Goal: Task Accomplishment & Management: Use online tool/utility

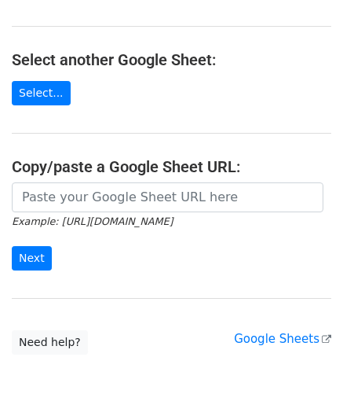
scroll to position [157, 0]
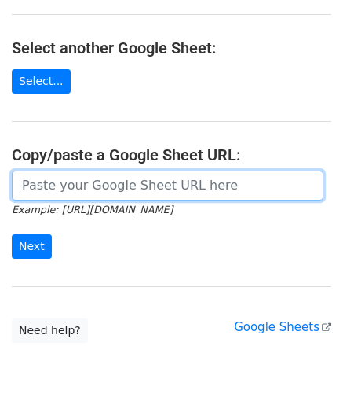
click at [71, 188] on input "url" at bounding box center [168, 185] width 312 height 30
paste input "[URL][DOMAIN_NAME]"
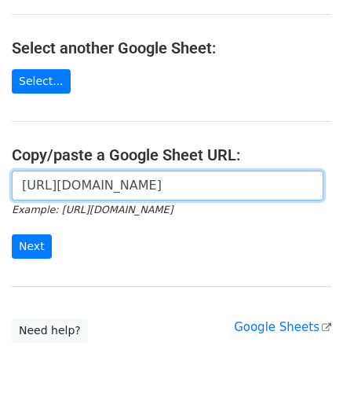
scroll to position [0, 338]
type input "[URL][DOMAIN_NAME]"
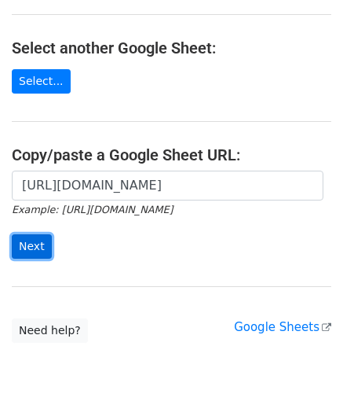
click at [42, 242] on input "Next" at bounding box center [32, 246] width 40 height 24
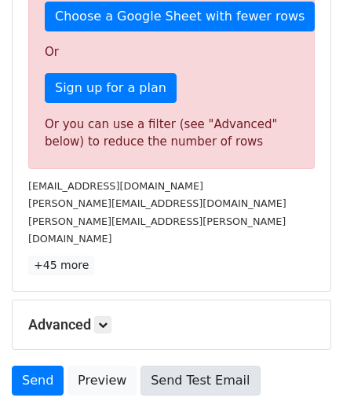
scroll to position [530, 0]
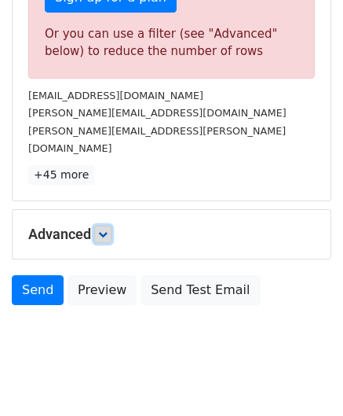
click at [104, 229] on icon at bounding box center [102, 233] width 9 height 9
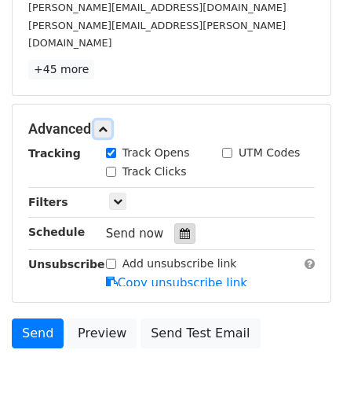
scroll to position [653, 0]
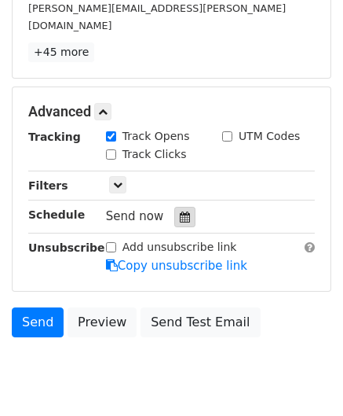
click at [180, 211] on icon at bounding box center [185, 216] width 10 height 11
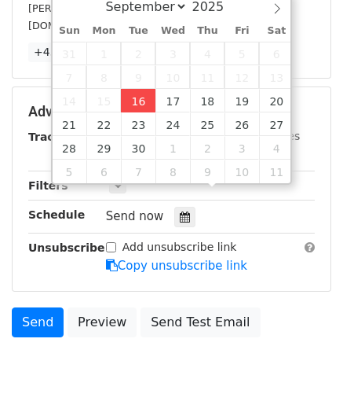
type input "2025-09-16 12:00"
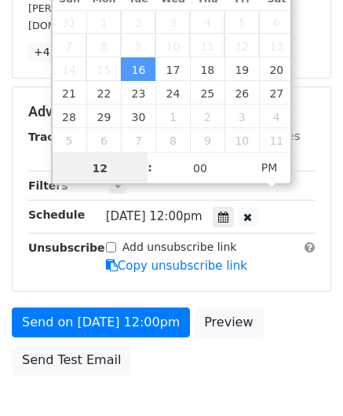
paste input "Hour"
type input "1"
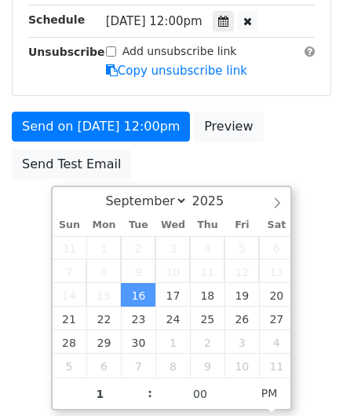
type input "2025-09-16 13:00"
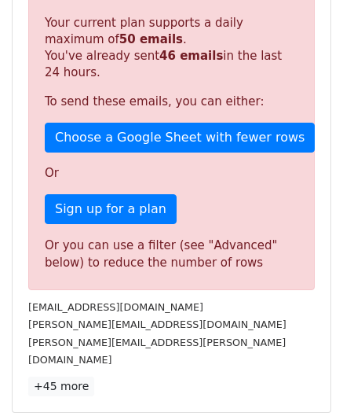
scroll to position [720, 0]
